Goal: Find specific page/section

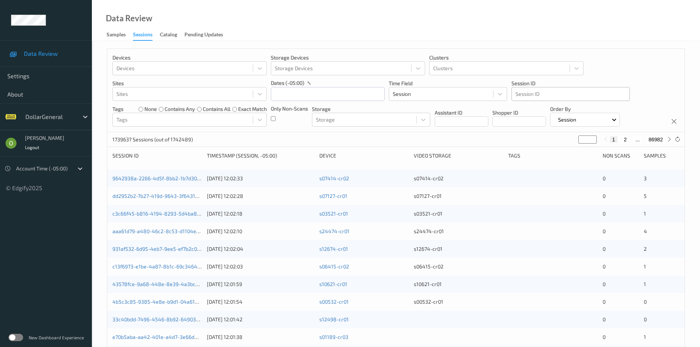
click at [556, 91] on div at bounding box center [570, 94] width 110 height 9
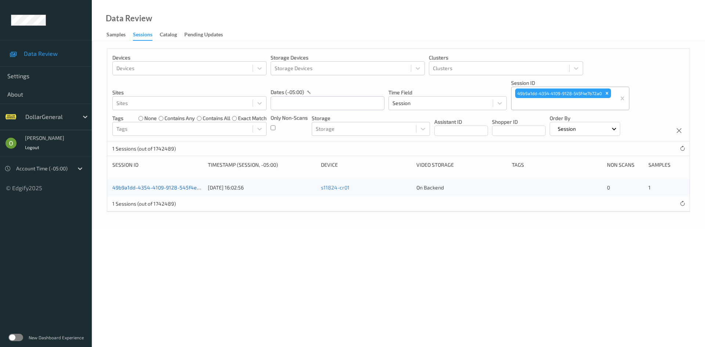
click at [181, 189] on link "49b9a1dd-4354-4109-9128-545f4e7b72a0" at bounding box center [162, 187] width 101 height 6
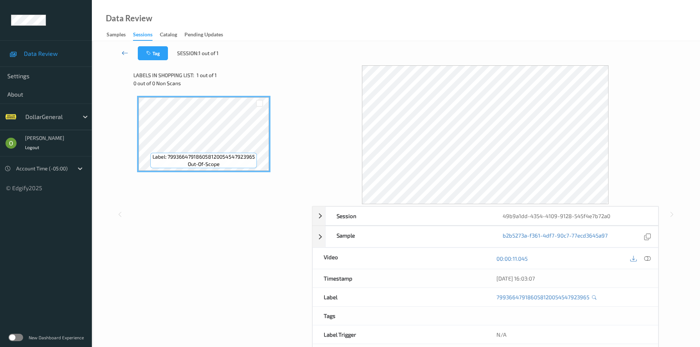
click at [124, 50] on icon at bounding box center [125, 52] width 7 height 7
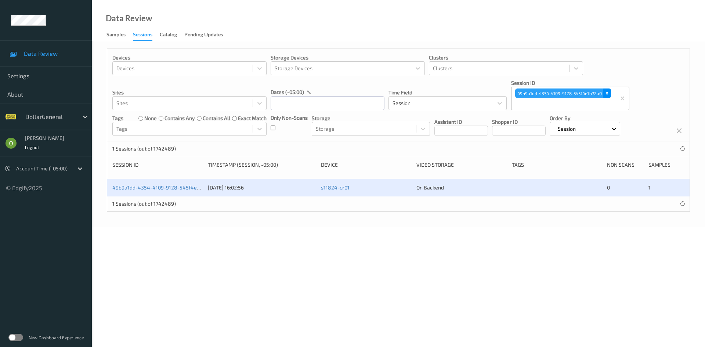
click at [607, 90] on div "Remove 49b9a1dd-4354-4109-9128-545f4e7b72a0" at bounding box center [607, 94] width 8 height 10
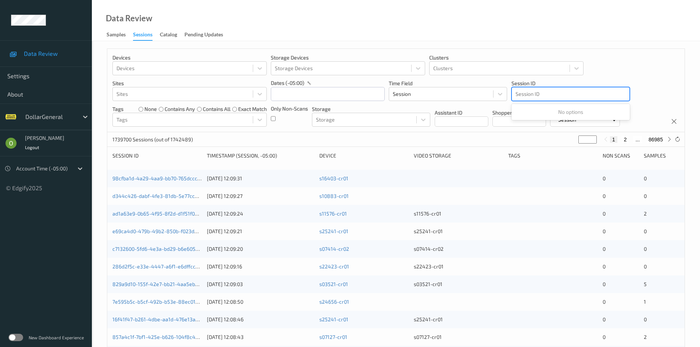
click at [565, 94] on div at bounding box center [570, 94] width 110 height 9
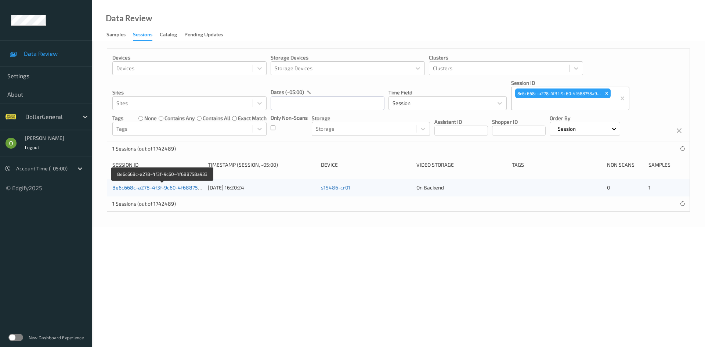
click at [201, 187] on link "8e6c668c-a278-4f3f-9c60-4f688758a933" at bounding box center [162, 187] width 101 height 6
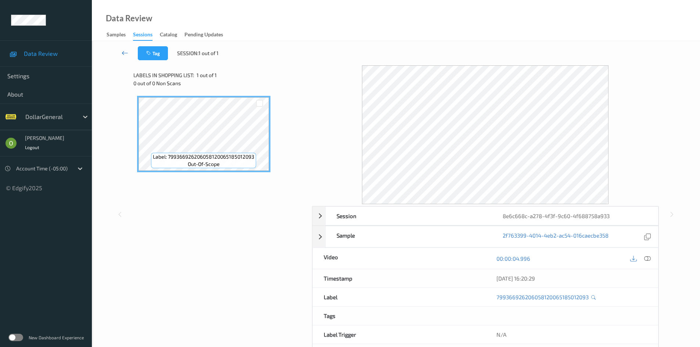
click at [122, 55] on icon at bounding box center [125, 52] width 7 height 7
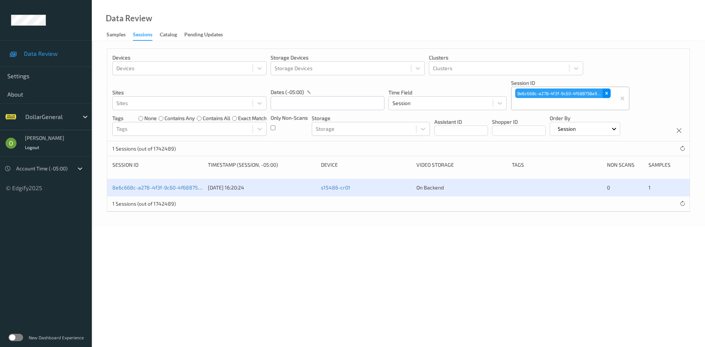
click at [610, 96] on div "Remove 8e6c668c-a278-4f3f-9c60-4f688758a933" at bounding box center [607, 94] width 8 height 10
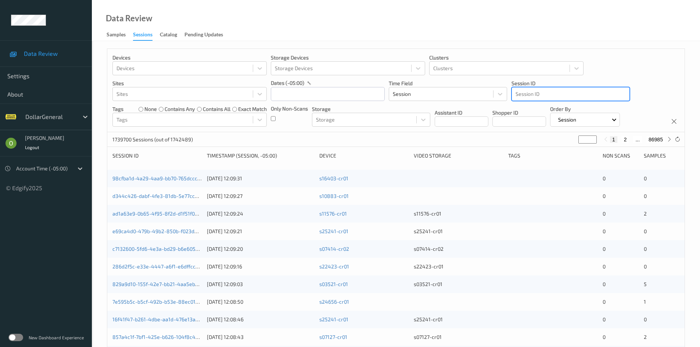
click at [564, 93] on div at bounding box center [570, 94] width 110 height 9
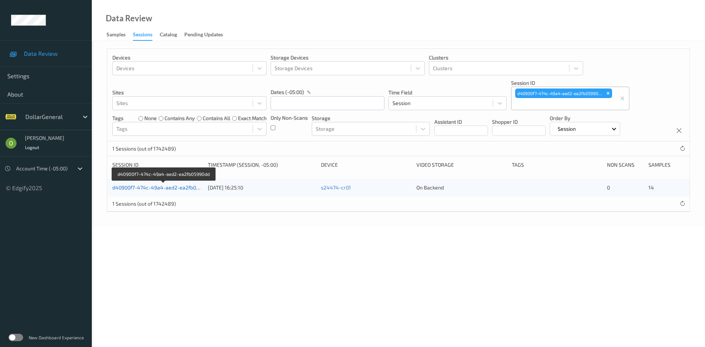
click at [180, 188] on link "d40900f7-474c-49a4-aed2-ea2fb05990dd" at bounding box center [162, 187] width 101 height 6
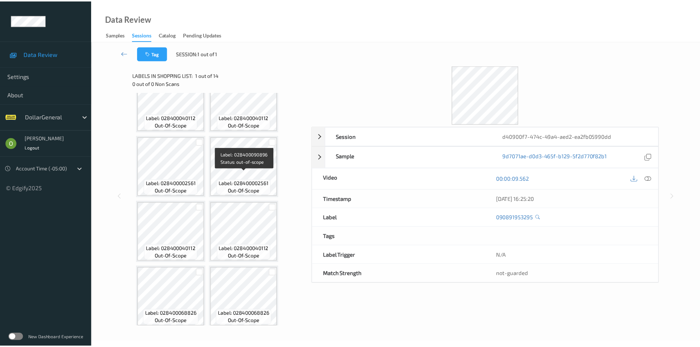
scroll to position [220, 0]
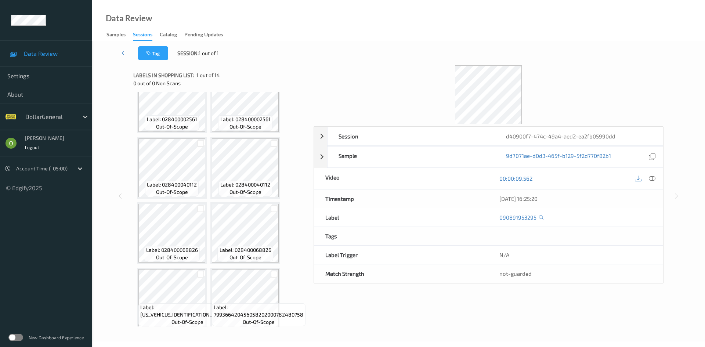
click at [647, 181] on div at bounding box center [646, 179] width 24 height 10
click at [651, 180] on icon at bounding box center [652, 178] width 7 height 7
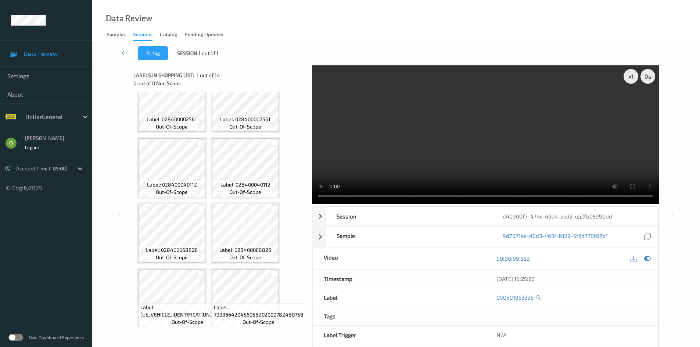
click at [124, 57] on link at bounding box center [125, 53] width 26 height 14
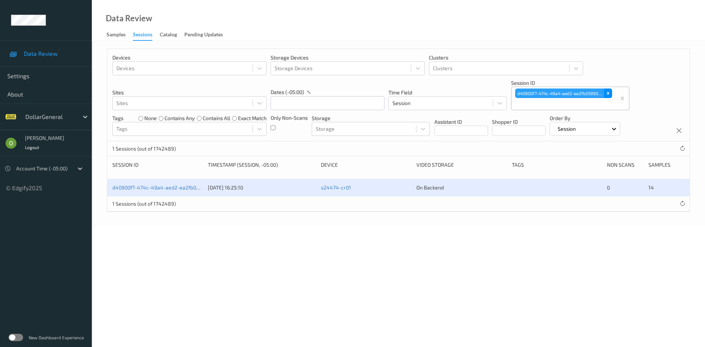
click at [608, 94] on icon "Remove d40900f7-474c-49a4-aed2-ea2fb05990dd" at bounding box center [608, 93] width 3 height 3
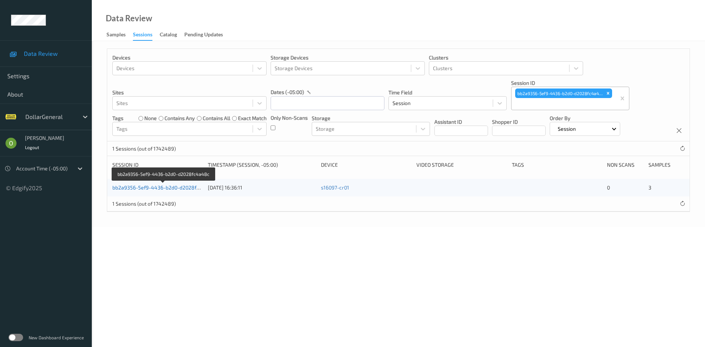
click at [192, 189] on link "bb2a9356-5ef9-4436-b2d0-d2028fc4a48c" at bounding box center [163, 187] width 102 height 6
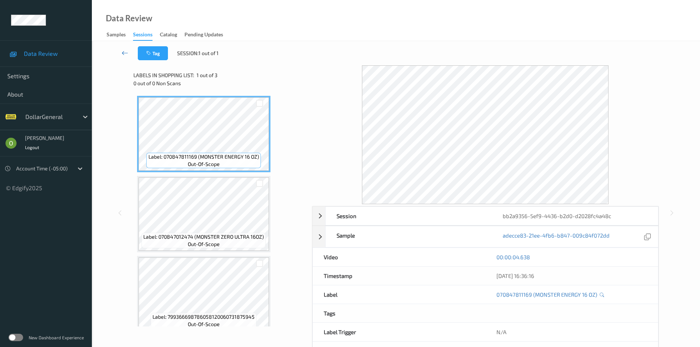
click at [131, 56] on link at bounding box center [125, 53] width 26 height 14
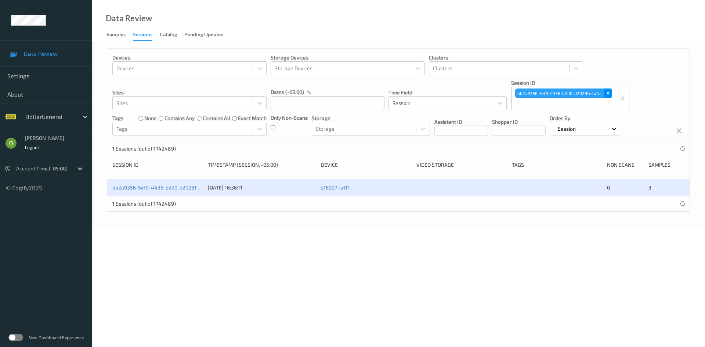
click at [607, 89] on div "Remove bb2a9356-5ef9-4436-b2d0-d2028fc4a48c" at bounding box center [608, 94] width 8 height 10
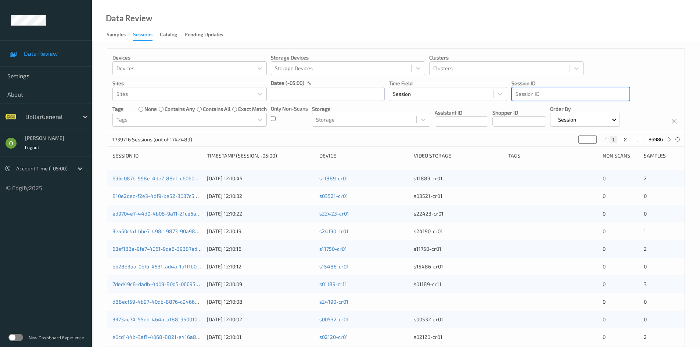
click at [577, 93] on div at bounding box center [570, 94] width 110 height 9
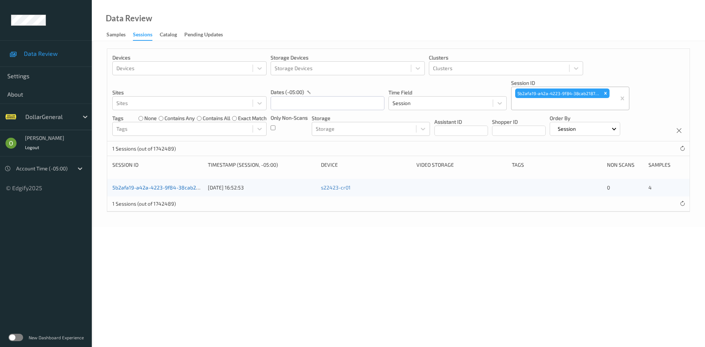
click at [179, 185] on link "5b2afa19-a42a-4223-9f84-38cab218792f" at bounding box center [162, 187] width 100 height 6
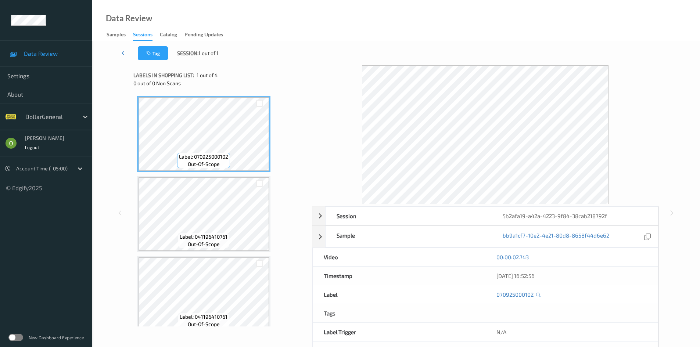
click at [119, 51] on link at bounding box center [125, 53] width 26 height 14
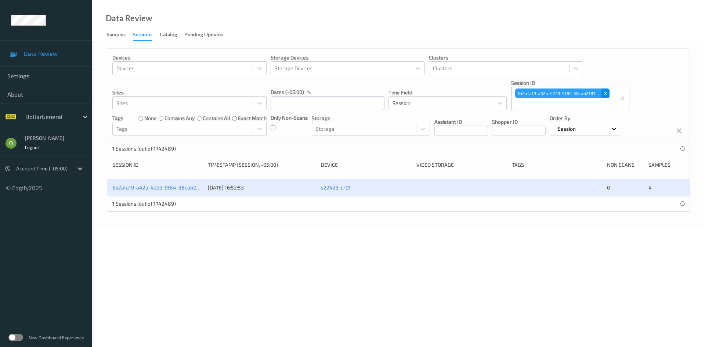
click at [603, 92] on div "Remove 5b2afa19-a42a-4223-9f84-38cab218792f" at bounding box center [606, 94] width 8 height 10
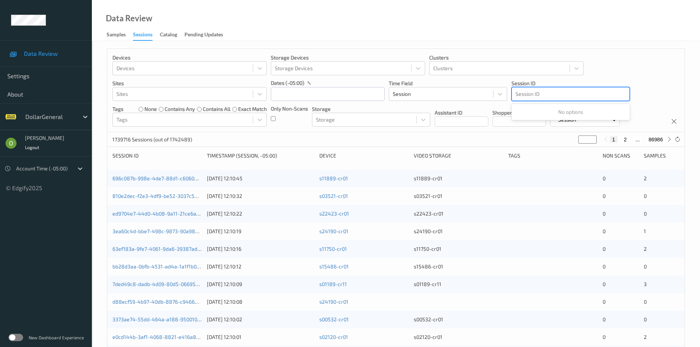
click at [560, 94] on div at bounding box center [570, 94] width 110 height 9
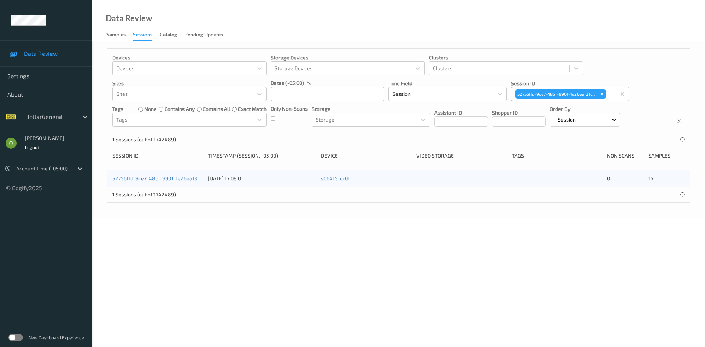
click at [185, 173] on div "52756ffd-9ce7-486f-9901-1e26eaf31c34 08/08/2025 17:08:01 s06415-cr01 0 15" at bounding box center [398, 179] width 582 height 18
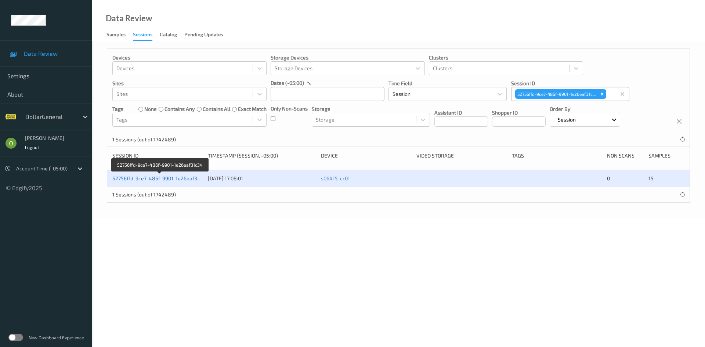
click at [184, 177] on link "52756ffd-9ce7-486f-9901-1e26eaf31c34" at bounding box center [160, 178] width 96 height 6
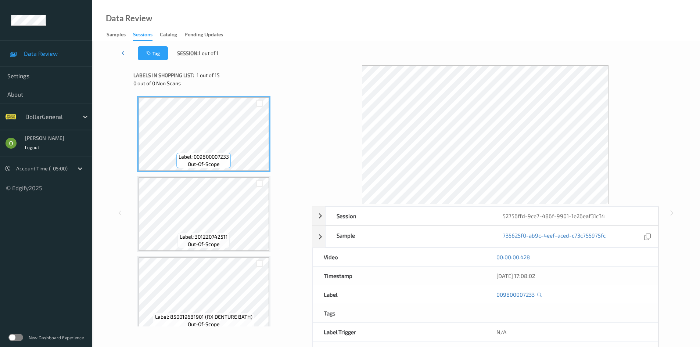
click at [126, 47] on link at bounding box center [125, 53] width 26 height 14
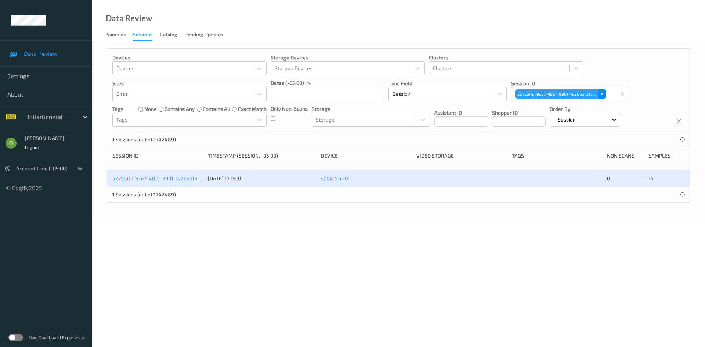
click at [605, 96] on div "Remove 52756ffd-9ce7-486f-9901-1e26eaf31c34" at bounding box center [602, 94] width 8 height 10
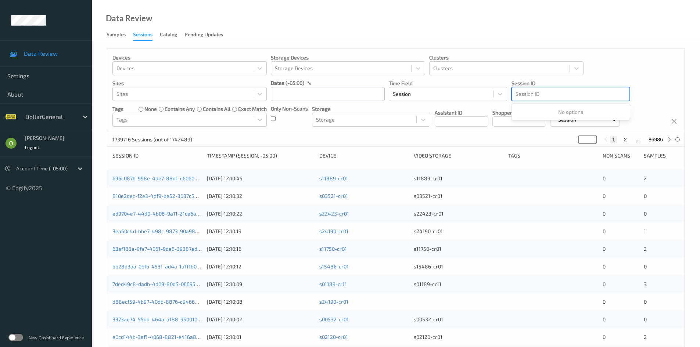
click at [598, 96] on div at bounding box center [570, 94] width 110 height 9
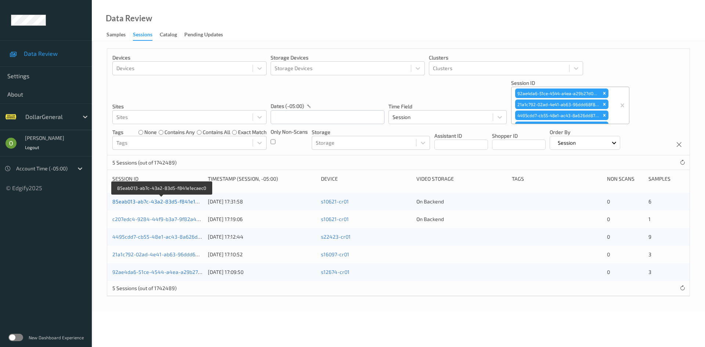
click at [142, 203] on link "85eab013-ab7c-43a2-83d5-f841e1ecaec0" at bounding box center [162, 201] width 100 height 6
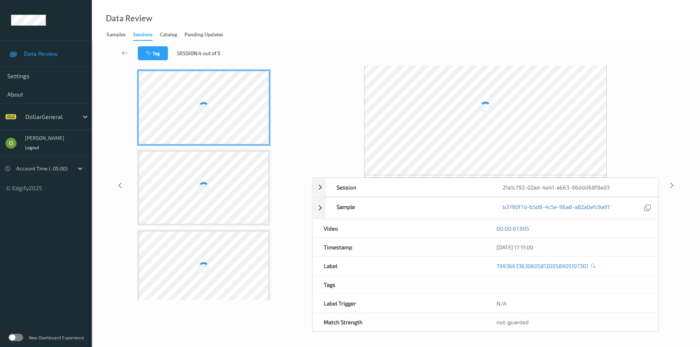
scroll to position [29, 0]
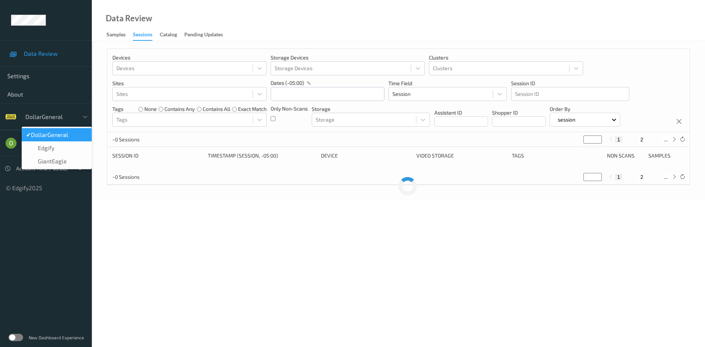
click at [50, 116] on div at bounding box center [50, 116] width 50 height 9
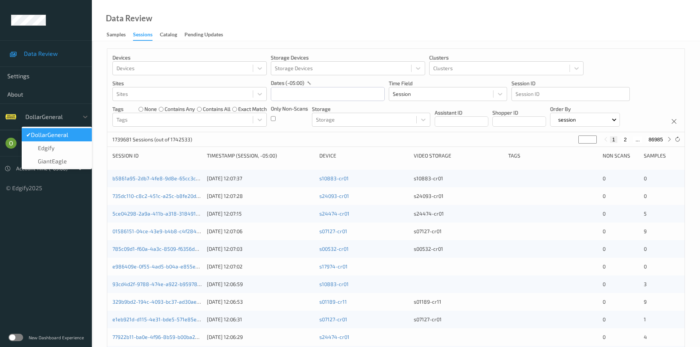
click at [65, 133] on span "DollarGeneral" at bounding box center [49, 134] width 37 height 7
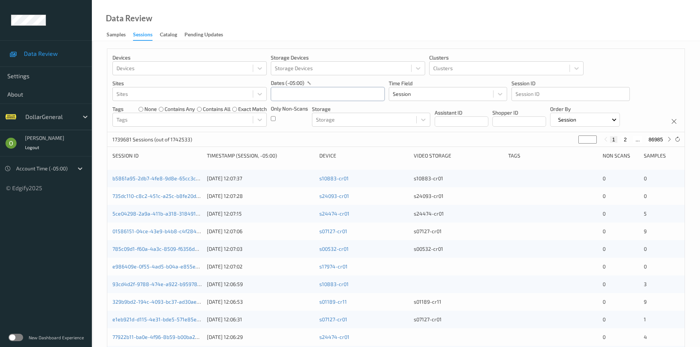
click at [295, 100] on input "text" at bounding box center [328, 94] width 114 height 14
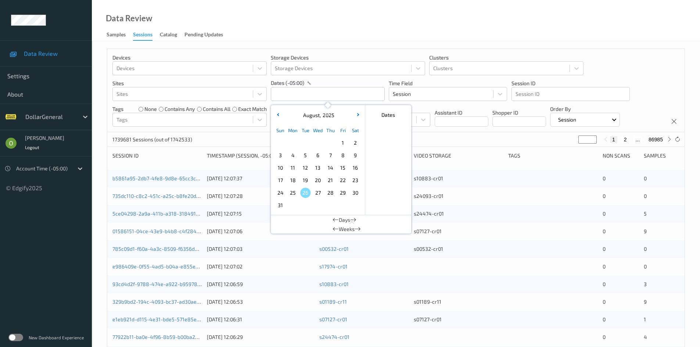
click at [296, 82] on p "dates (-05:00)" at bounding box center [287, 82] width 33 height 7
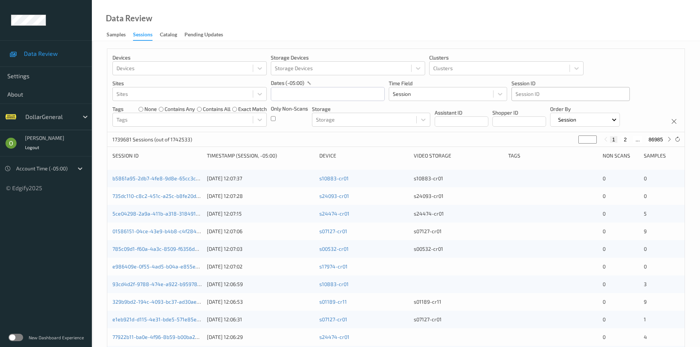
click at [557, 97] on div at bounding box center [570, 94] width 110 height 9
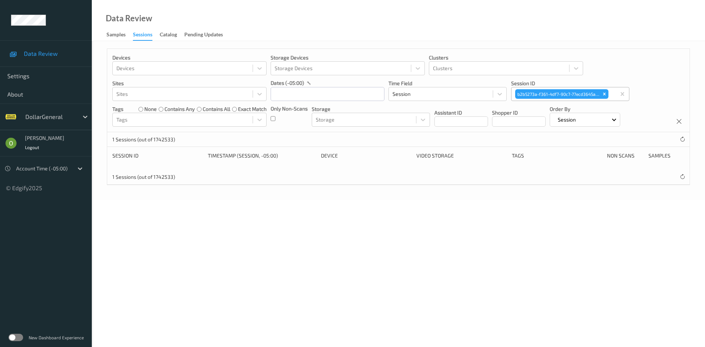
click at [574, 84] on p "Session ID" at bounding box center [570, 83] width 118 height 7
click at [13, 335] on label at bounding box center [15, 337] width 15 height 7
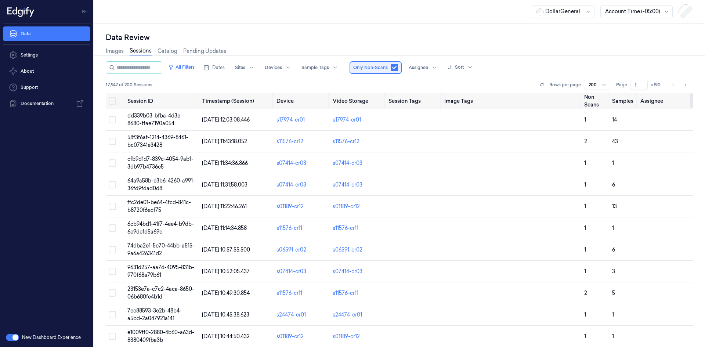
click at [388, 68] on span "Only Non-Scans" at bounding box center [370, 67] width 35 height 7
click at [398, 68] on button "button" at bounding box center [394, 67] width 7 height 7
